Goal: Task Accomplishment & Management: Complete application form

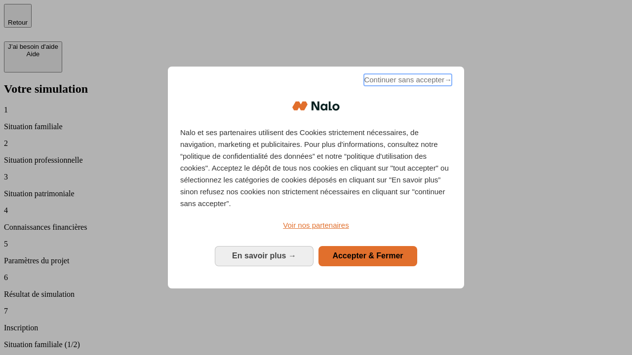
click at [407, 81] on span "Continuer sans accepter →" at bounding box center [408, 80] width 88 height 12
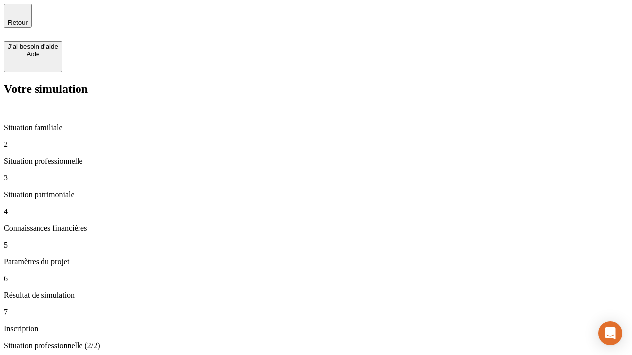
type input "30 000"
type input "0"
type input "1 000"
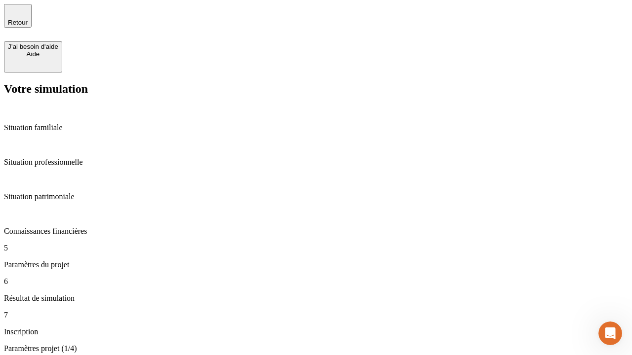
type input "40"
type input "64"
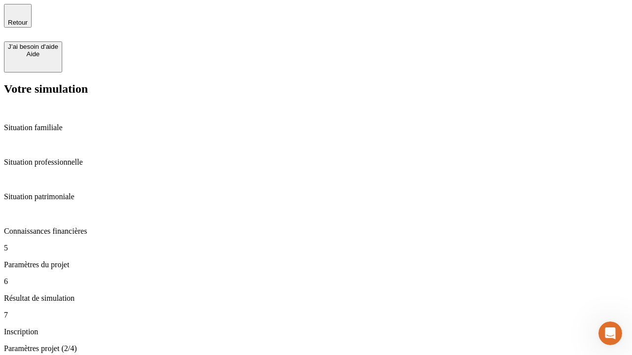
type input "200 000"
type input "640"
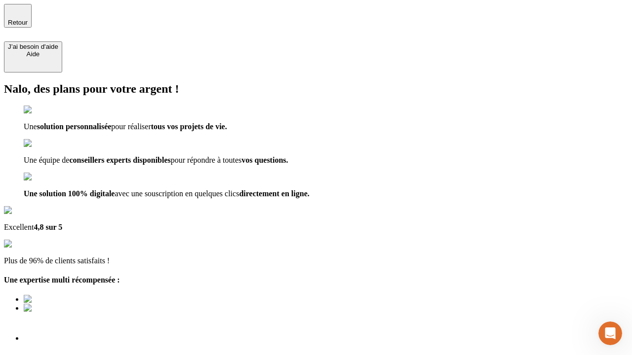
type input "[EMAIL_ADDRESS][DOMAIN_NAME]"
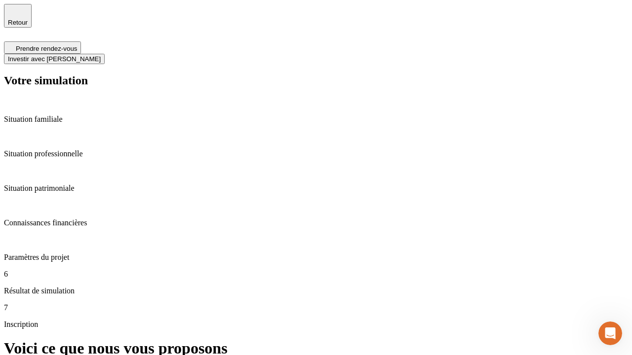
click at [101, 55] on span "Investir avec [PERSON_NAME]" at bounding box center [54, 58] width 93 height 7
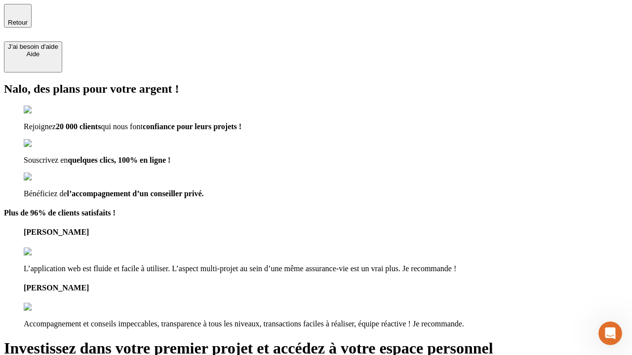
type input "[EMAIL_ADDRESS][DOMAIN_NAME]"
